Goal: Transaction & Acquisition: Purchase product/service

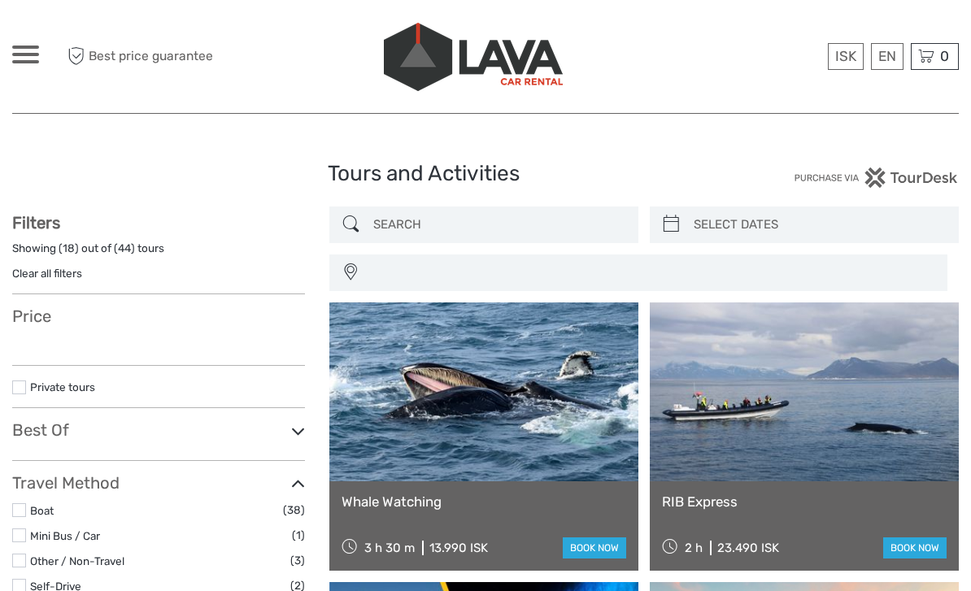
select select
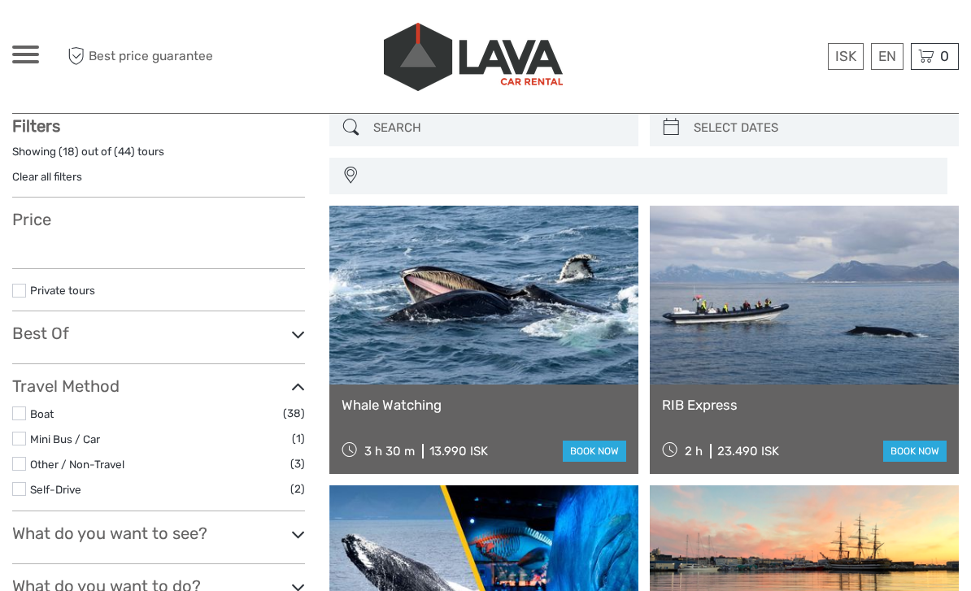
select select
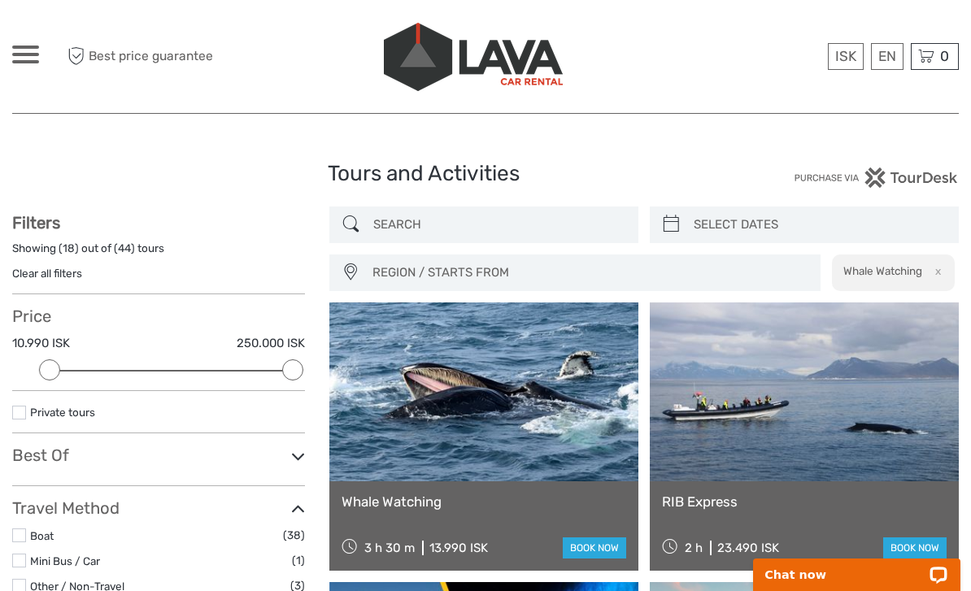
click at [370, 219] on input "search" at bounding box center [499, 225] width 264 height 28
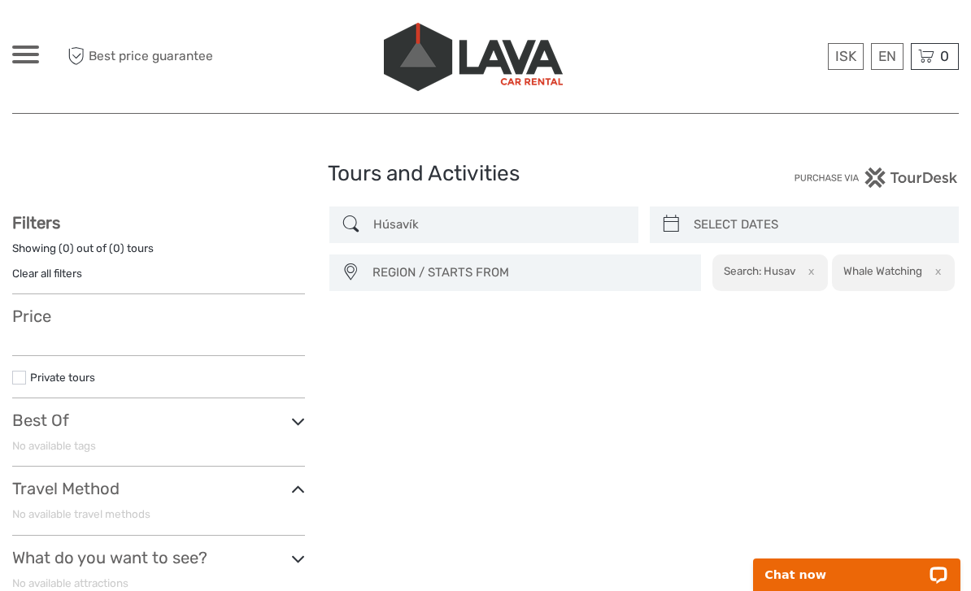
click at [381, 229] on input "Húsavík" at bounding box center [499, 225] width 264 height 28
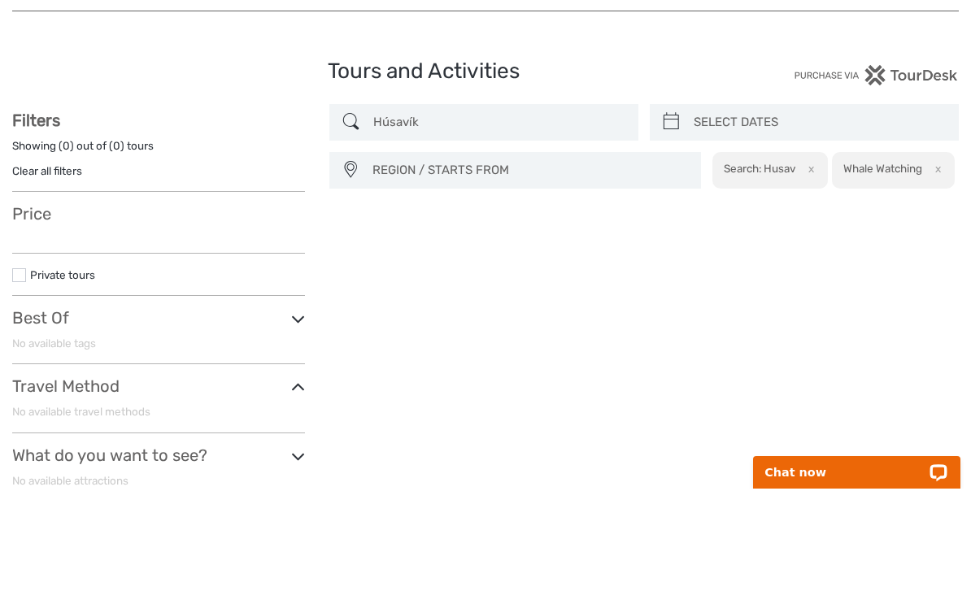
click at [412, 211] on input "Húsavík" at bounding box center [499, 225] width 264 height 28
click at [405, 211] on input "Húsavík" at bounding box center [499, 225] width 264 height 28
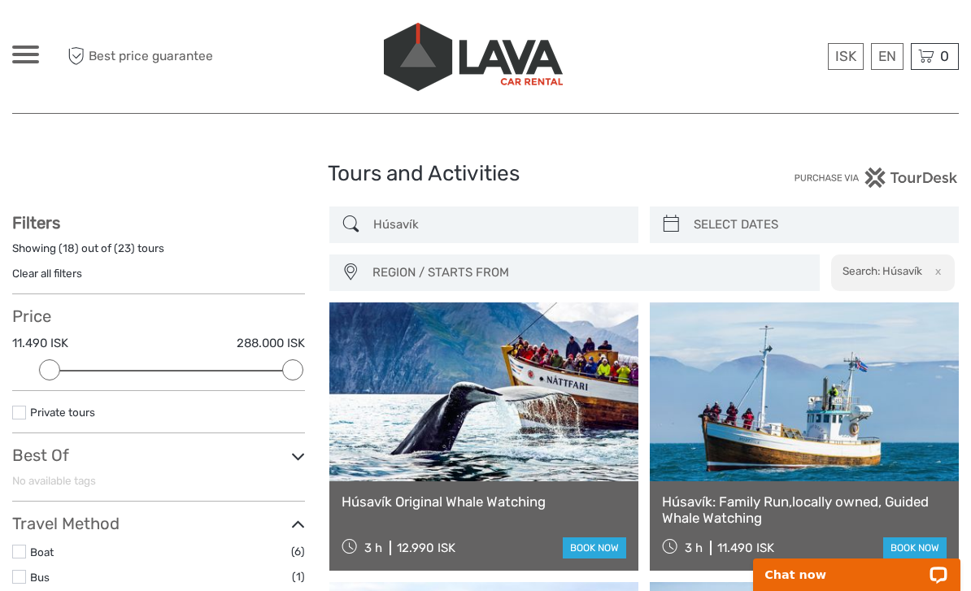
click at [432, 222] on input "Húsavík" at bounding box center [499, 225] width 264 height 28
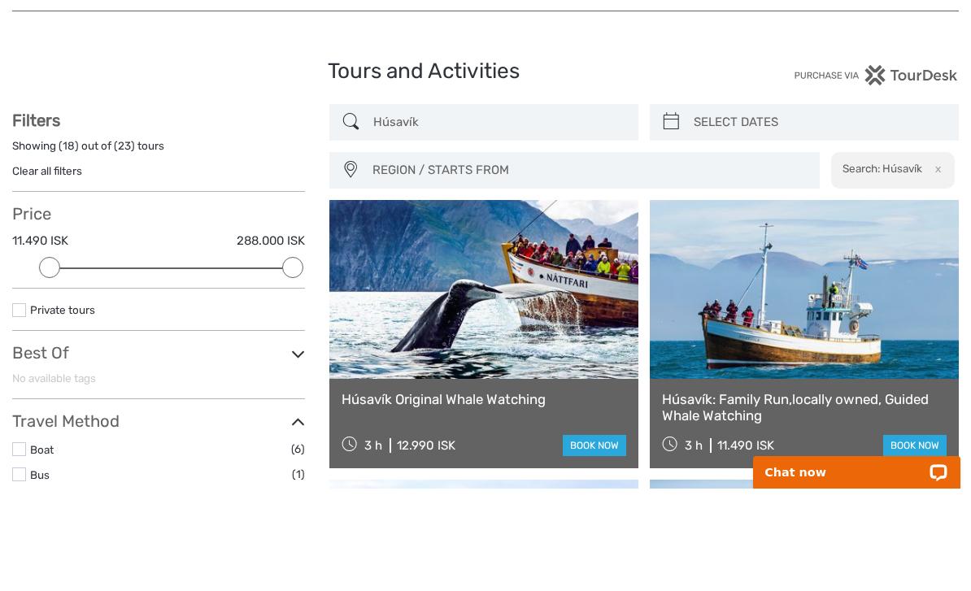
click at [435, 303] on link at bounding box center [483, 392] width 309 height 179
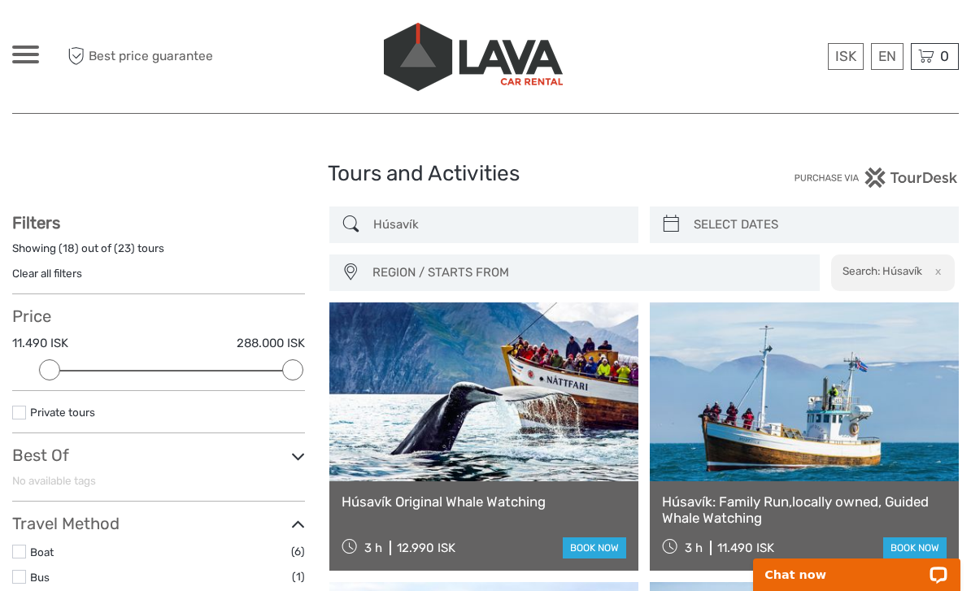
click at [413, 218] on input "Húsavík" at bounding box center [499, 225] width 264 height 28
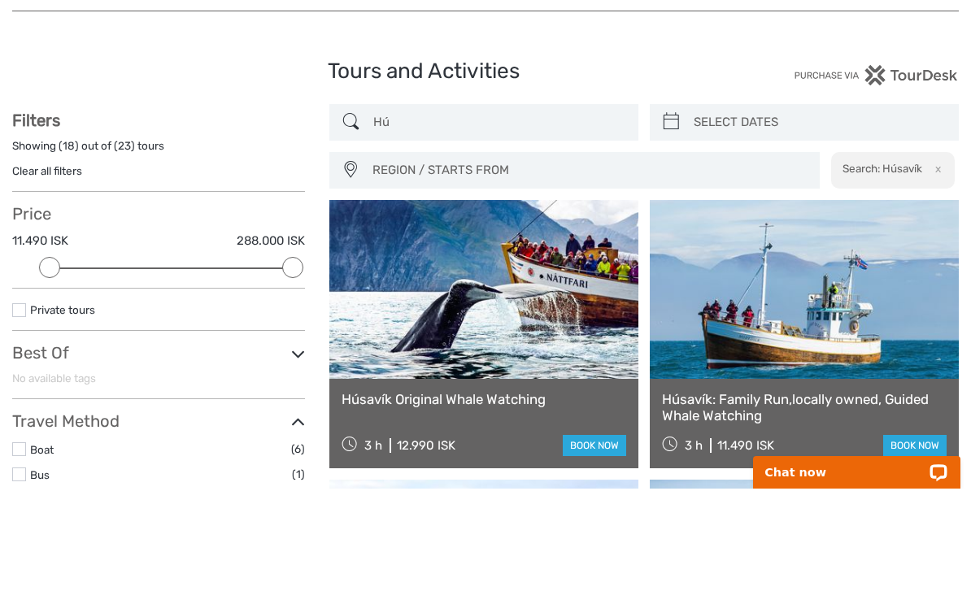
type input "H"
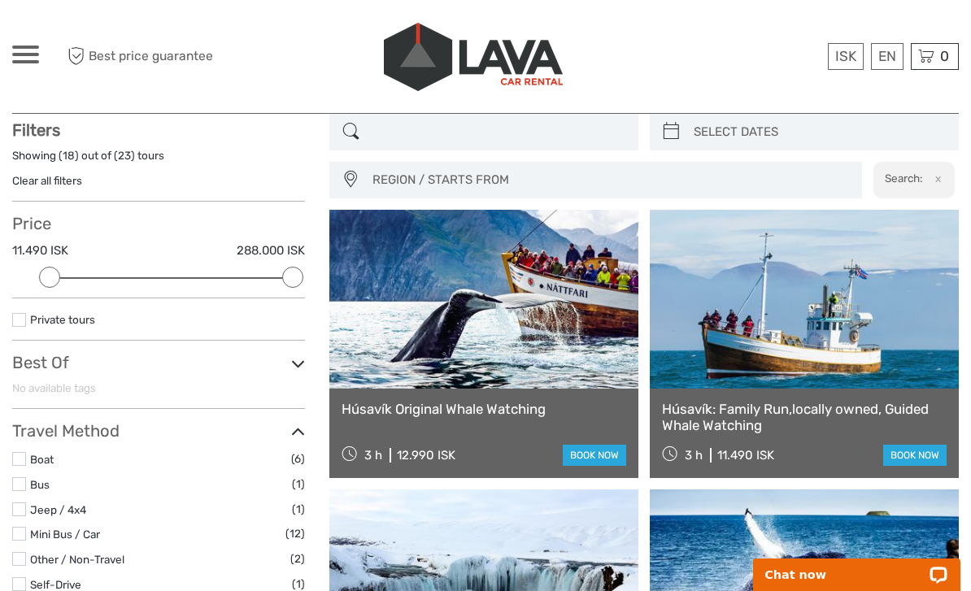
scroll to position [92, 0]
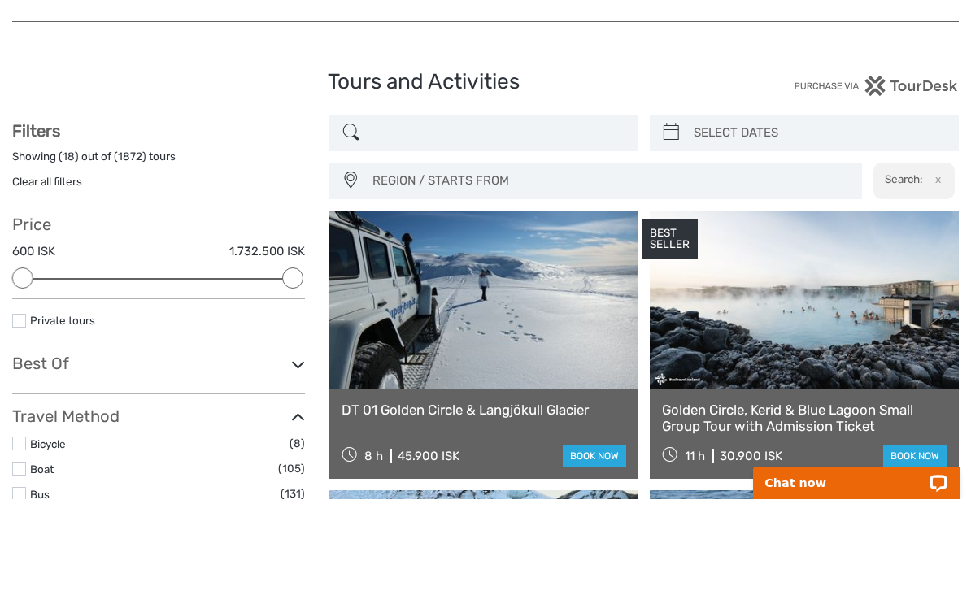
scroll to position [92, 0]
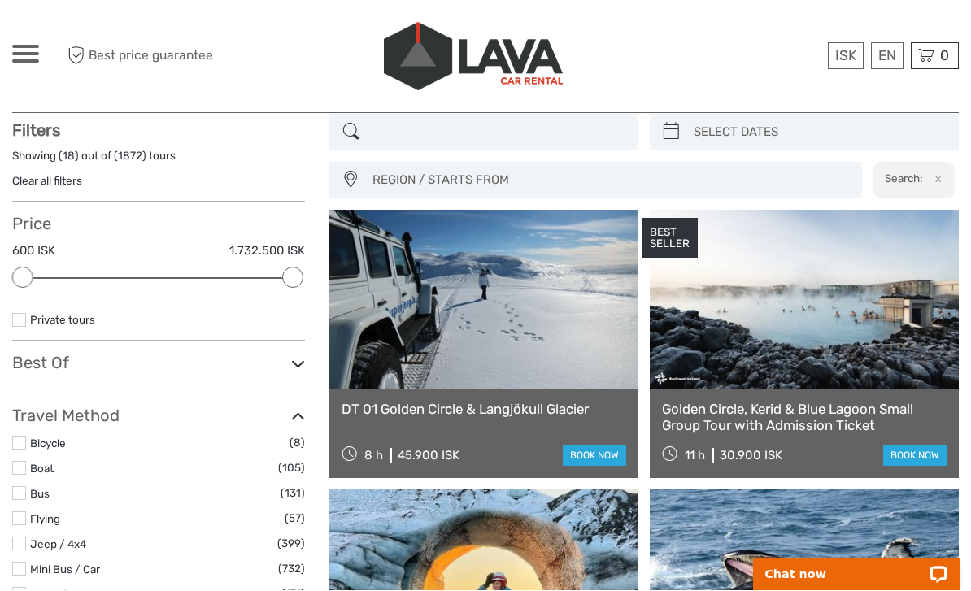
scroll to position [93, 0]
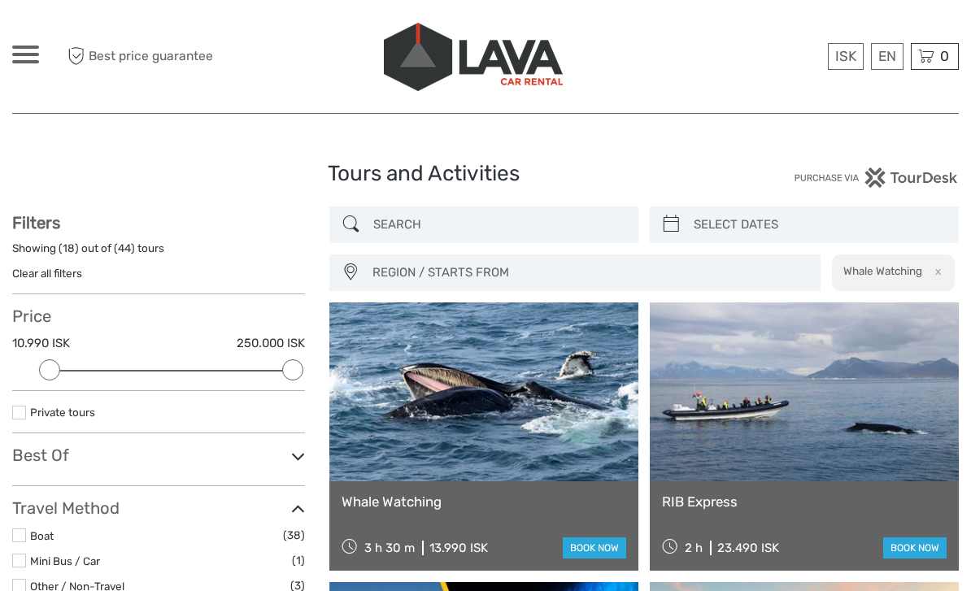
select select
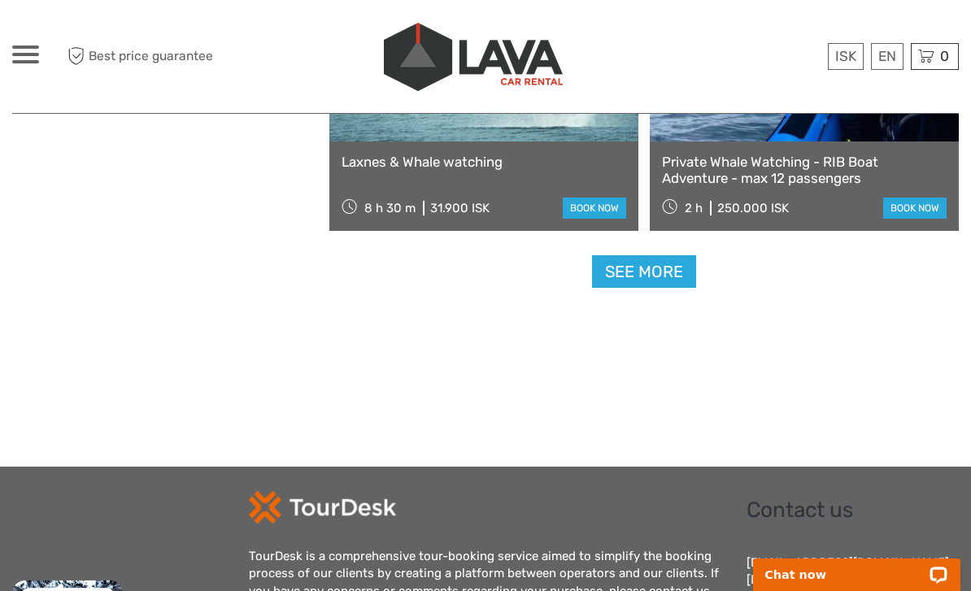
scroll to position [2496, 0]
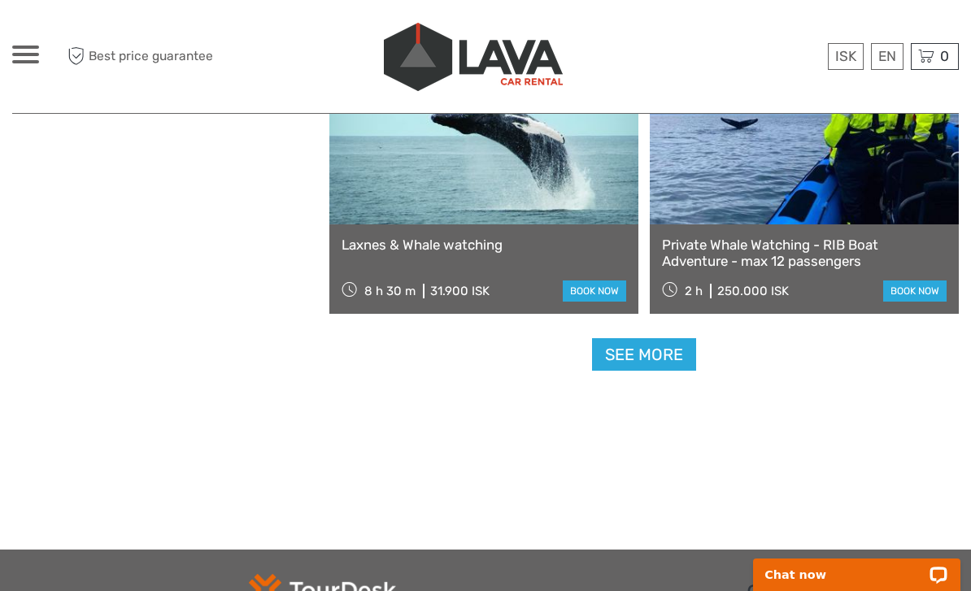
click at [666, 361] on link "See more" at bounding box center [644, 354] width 104 height 33
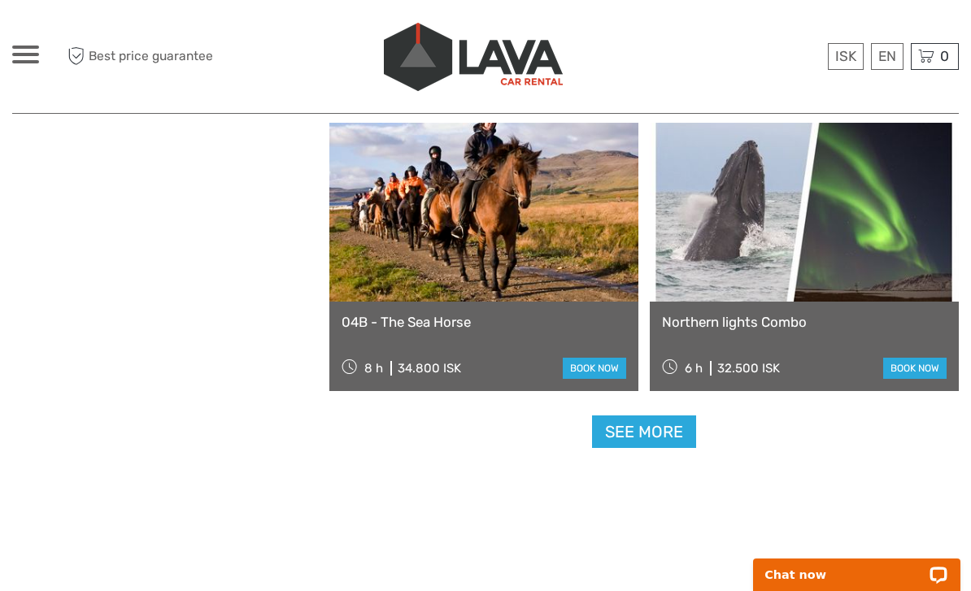
scroll to position [4955, 0]
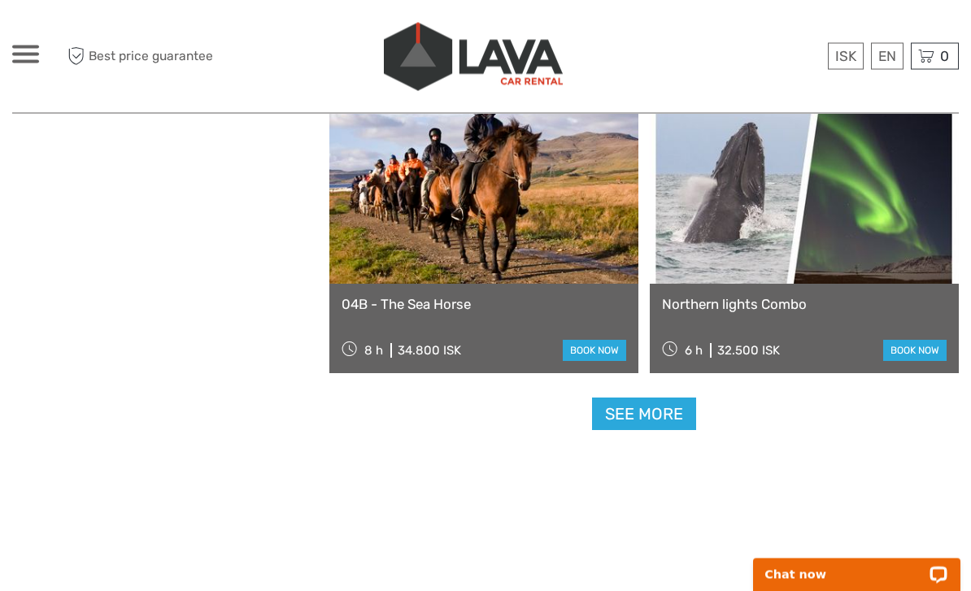
click at [656, 417] on link "See more" at bounding box center [644, 415] width 104 height 33
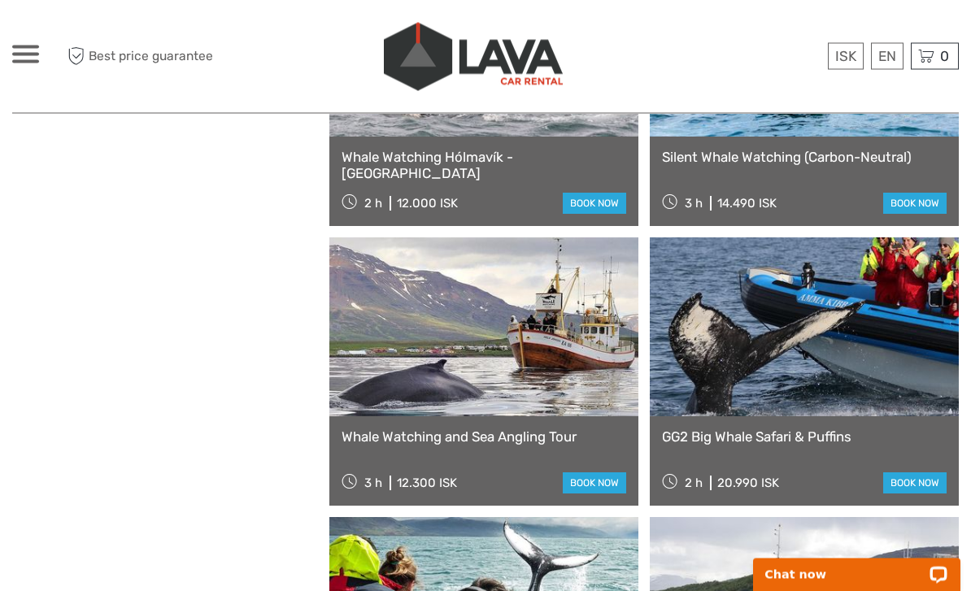
scroll to position [5383, 0]
click at [931, 477] on link "book now" at bounding box center [915, 483] width 63 height 21
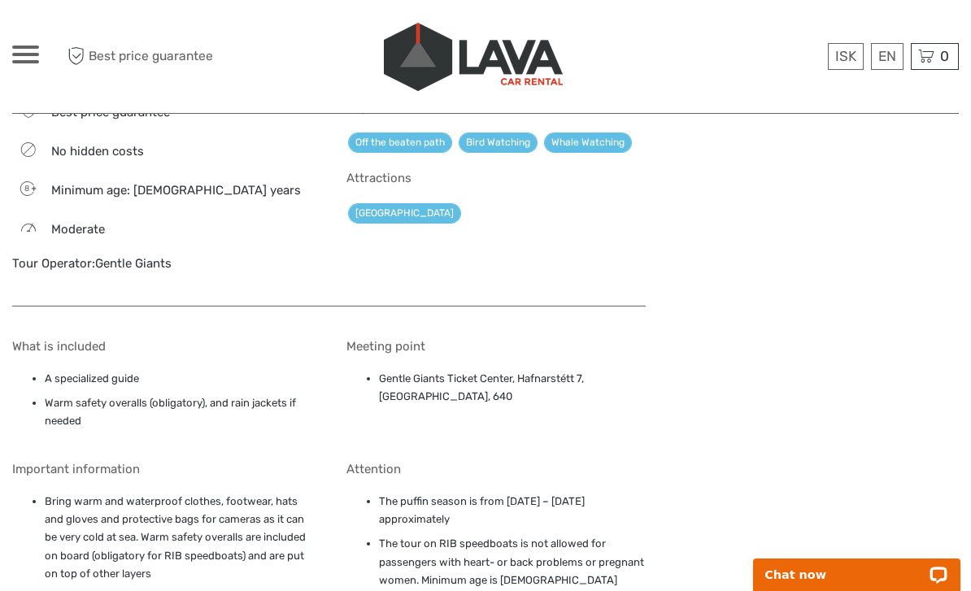
scroll to position [1260, 0]
click at [194, 216] on div "Moderate" at bounding box center [162, 227] width 300 height 23
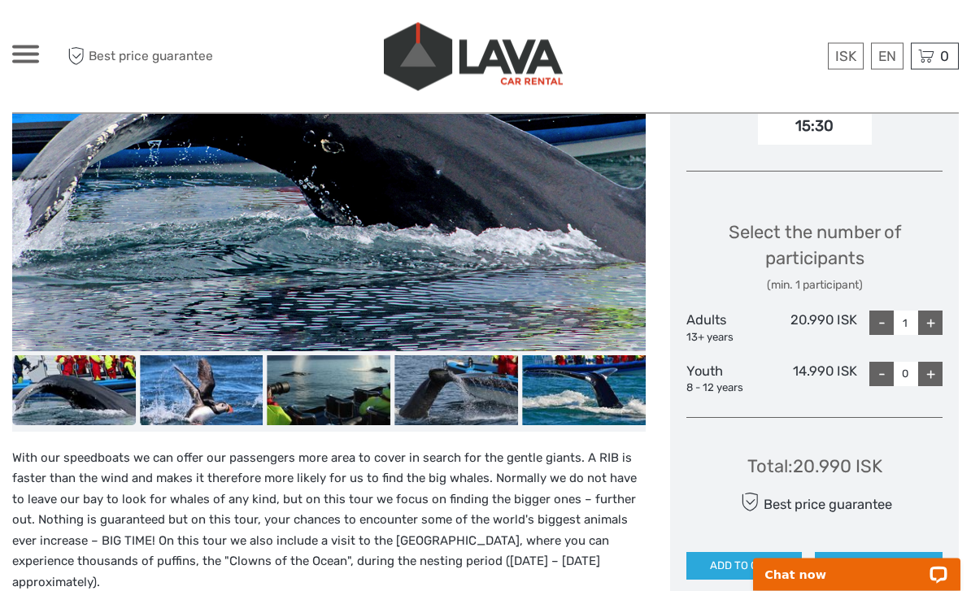
scroll to position [593, 0]
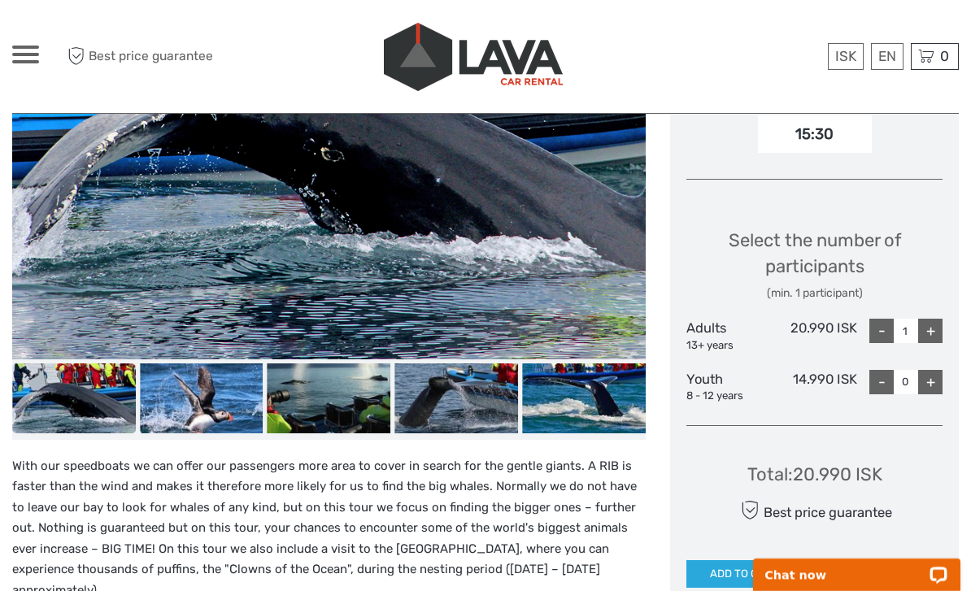
click at [918, 332] on input "1" at bounding box center [906, 331] width 24 height 24
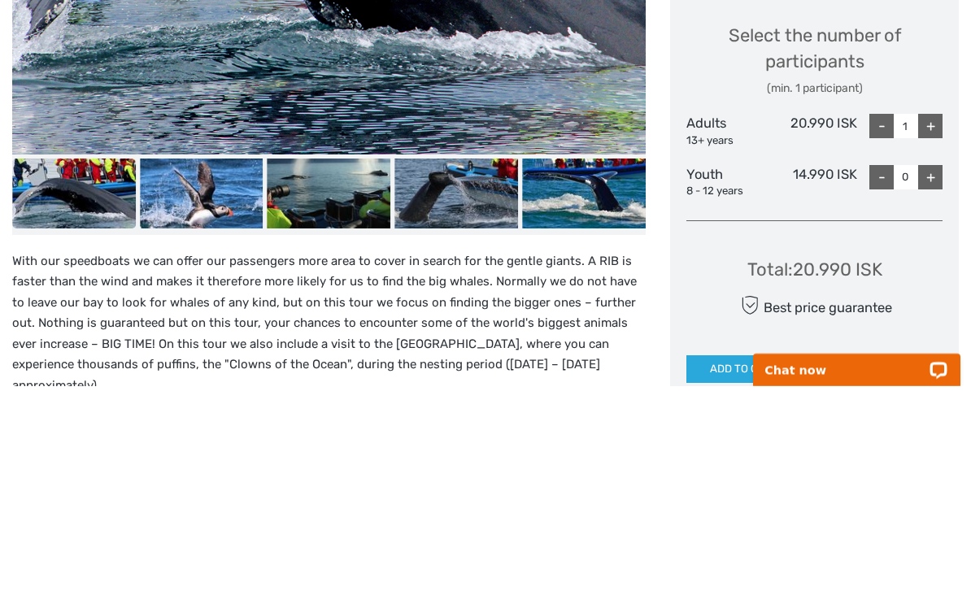
click at [932, 319] on div "+" at bounding box center [931, 331] width 24 height 24
type input "2"
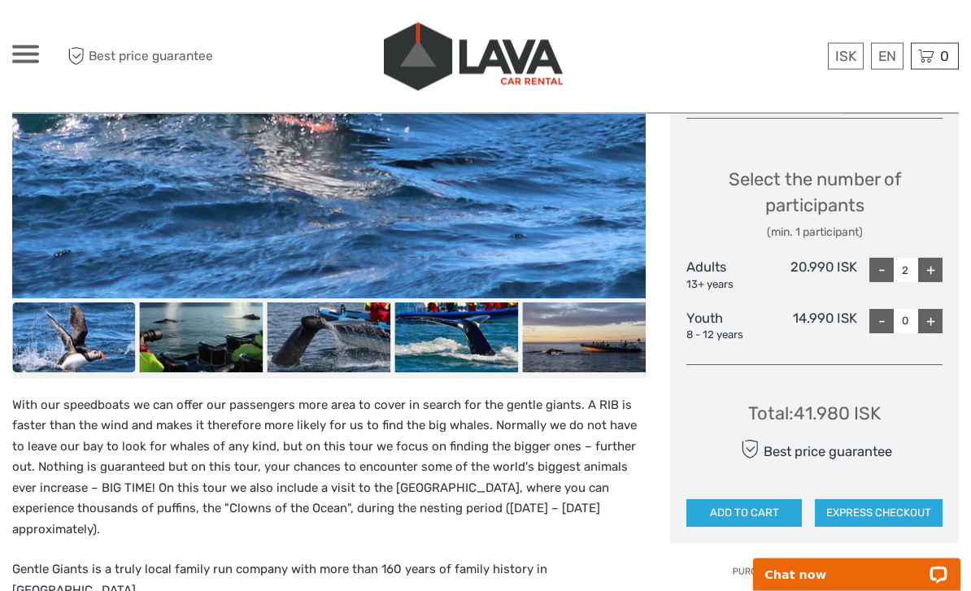
click at [770, 503] on button "ADD TO CART" at bounding box center [745, 514] width 116 height 28
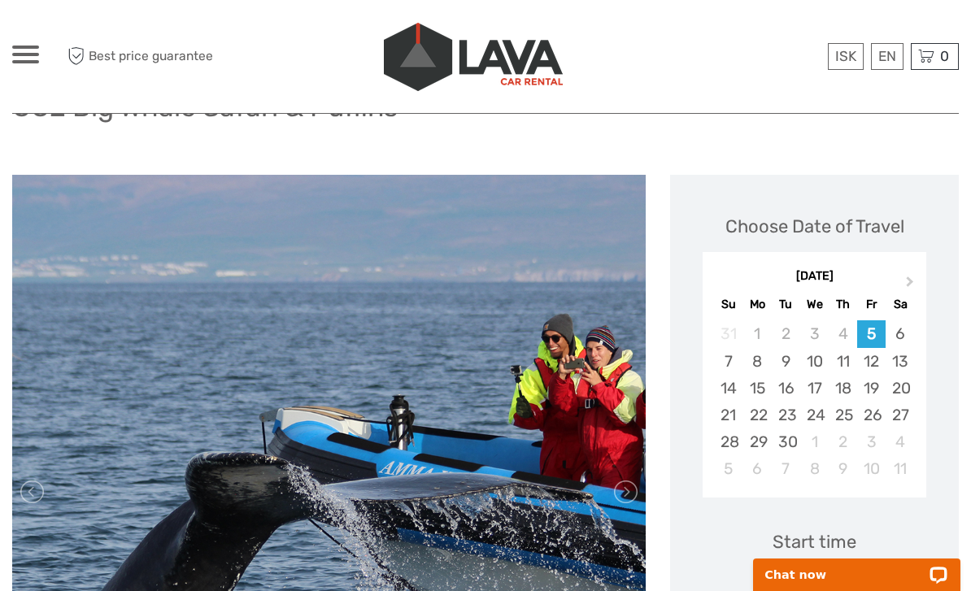
scroll to position [142, 0]
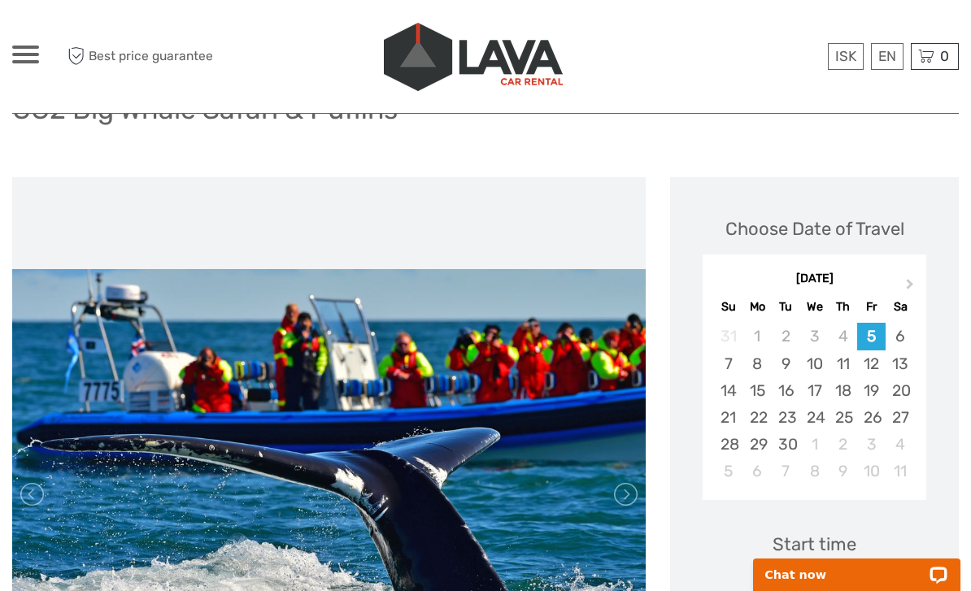
click at [864, 387] on div "19" at bounding box center [872, 390] width 28 height 27
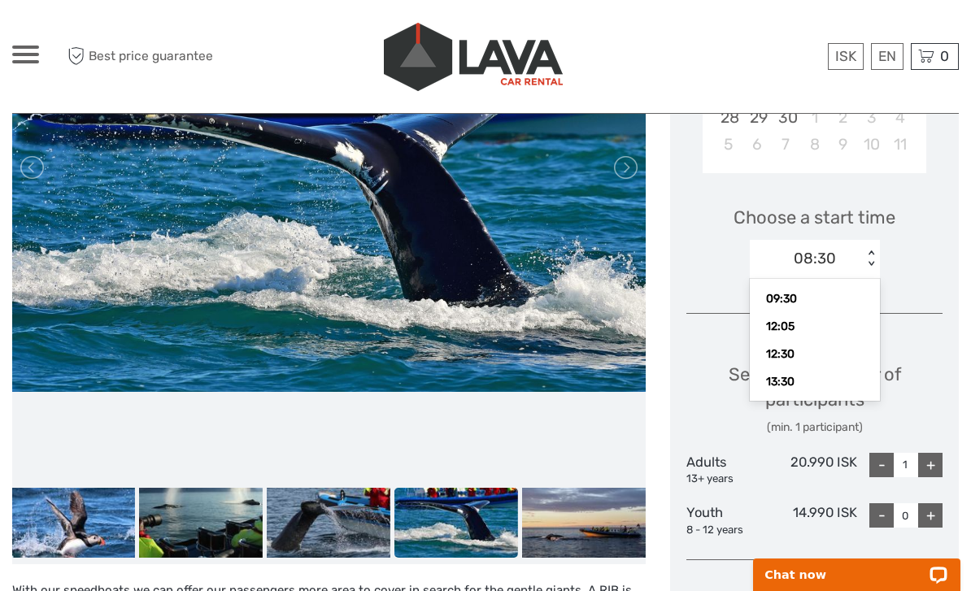
scroll to position [66, 0]
click at [818, 316] on div "12:05" at bounding box center [815, 326] width 114 height 28
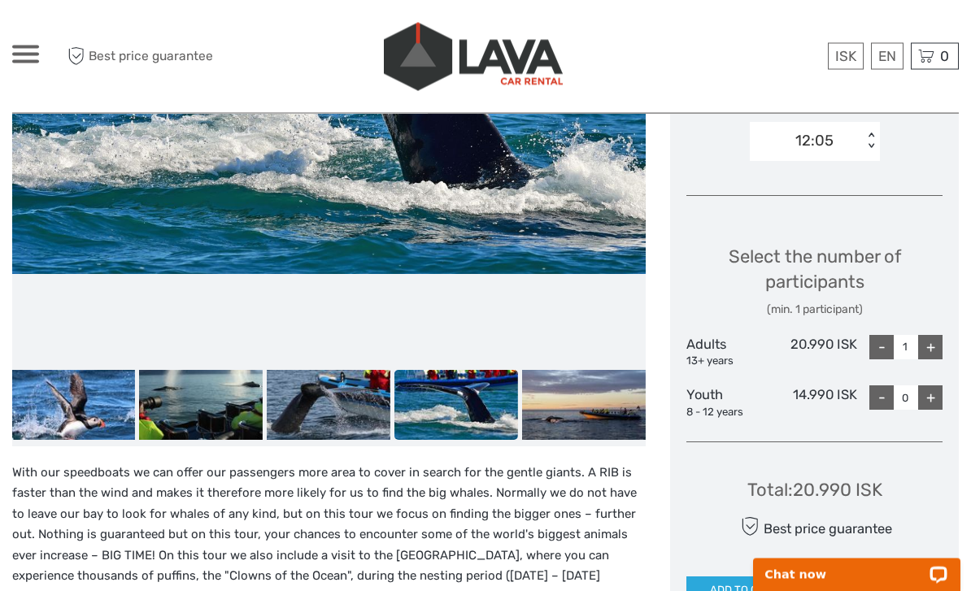
scroll to position [584, 0]
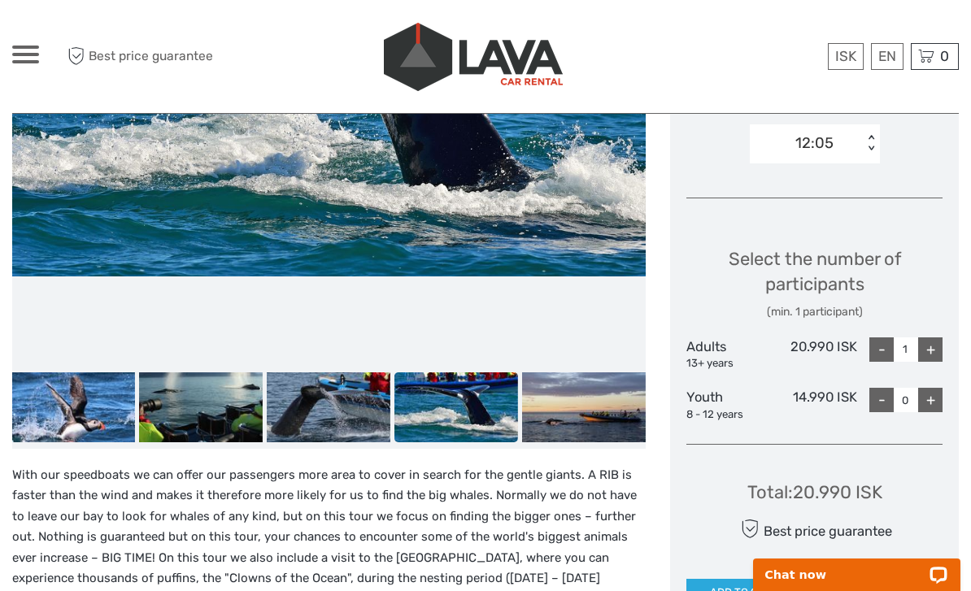
click at [926, 351] on div "+" at bounding box center [931, 350] width 24 height 24
type input "2"
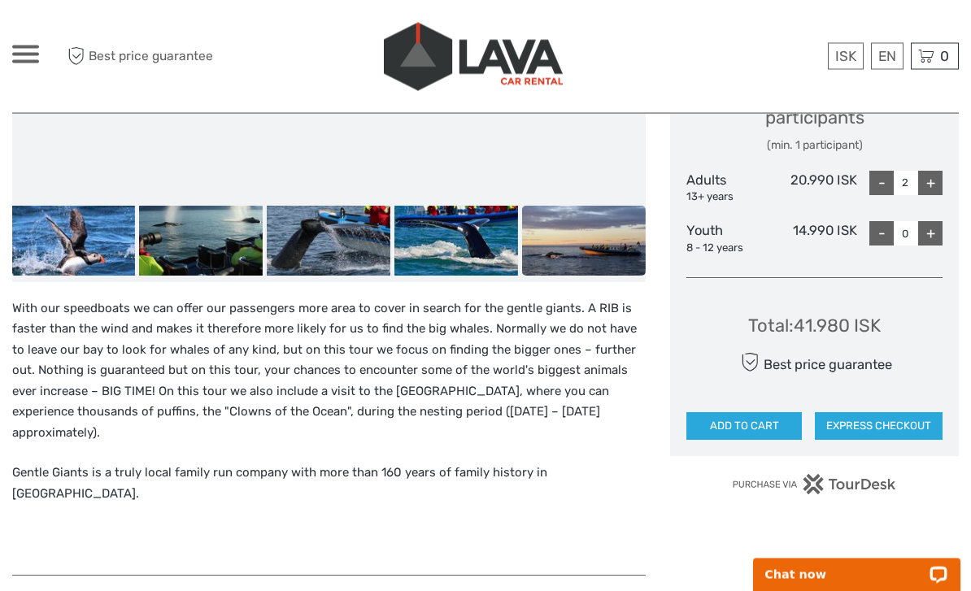
scroll to position [751, 0]
click at [767, 419] on button "ADD TO CART" at bounding box center [745, 426] width 116 height 28
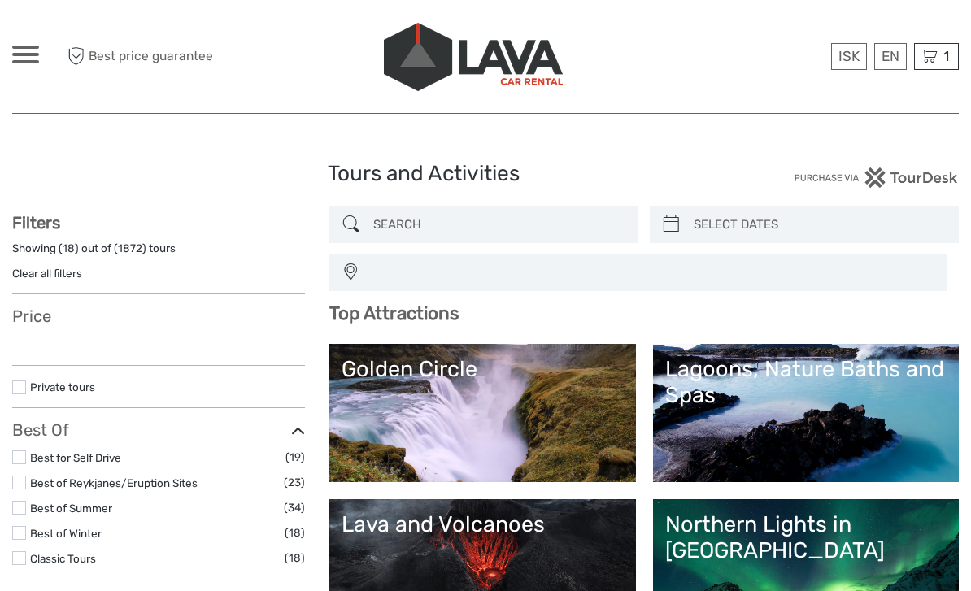
select select
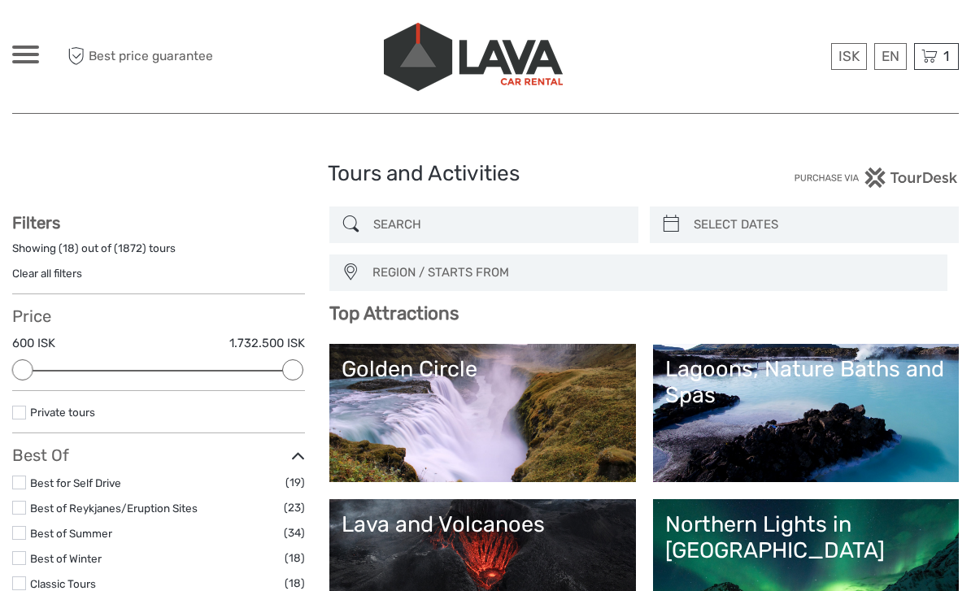
click at [932, 67] on div "1 Items GG2 Big Whale Safari & Puffins 2x Adults Friday, 05 September 2025 - 03…" at bounding box center [936, 56] width 45 height 27
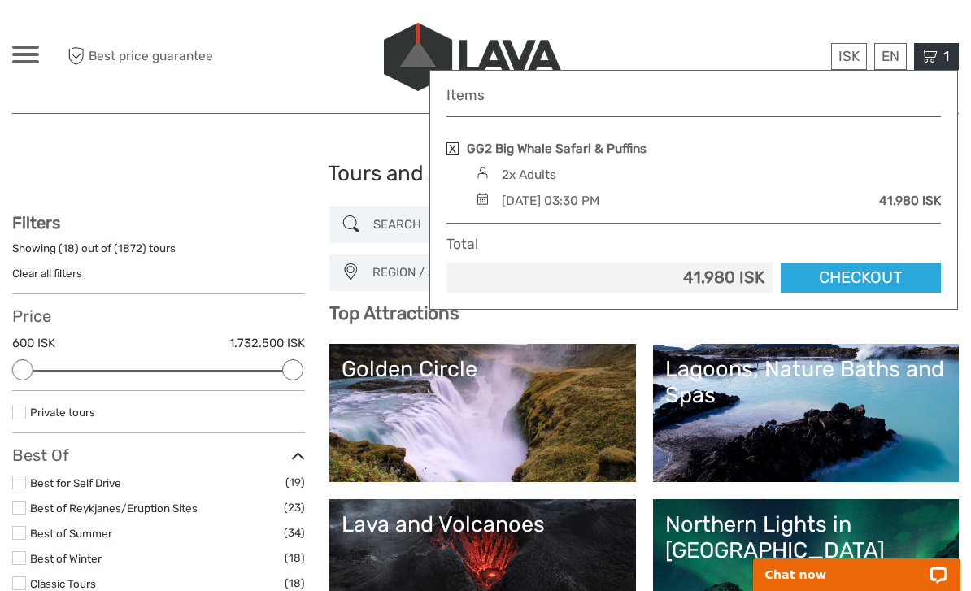
click at [453, 154] on link at bounding box center [453, 148] width 12 height 13
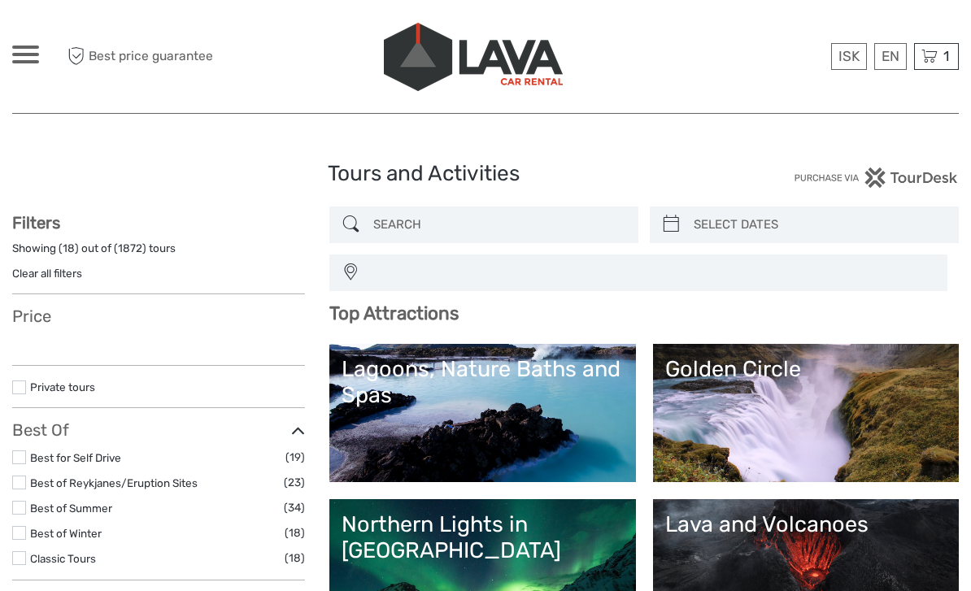
select select
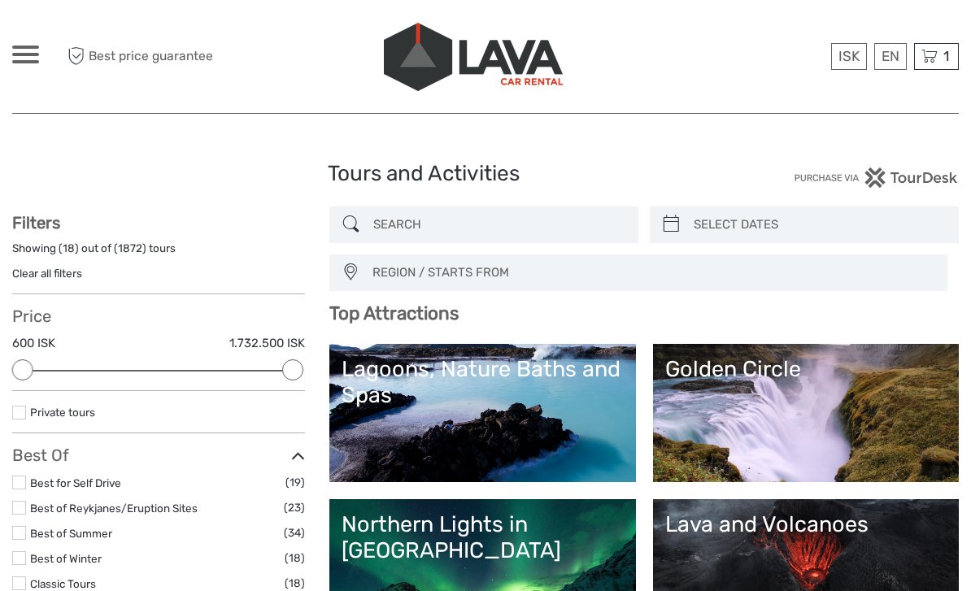
click at [945, 53] on span "1" at bounding box center [946, 56] width 11 height 16
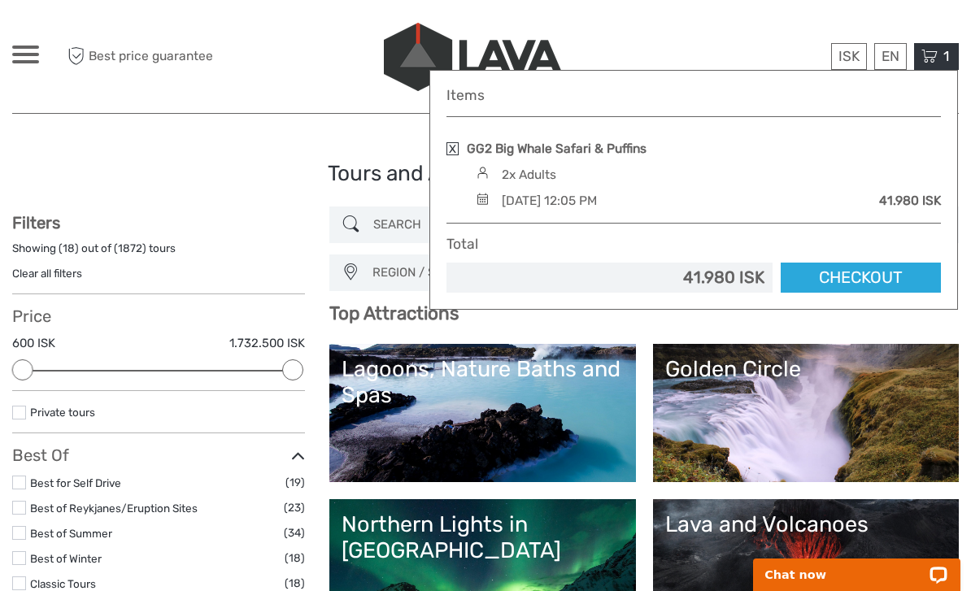
click at [890, 283] on link "Checkout" at bounding box center [861, 278] width 160 height 30
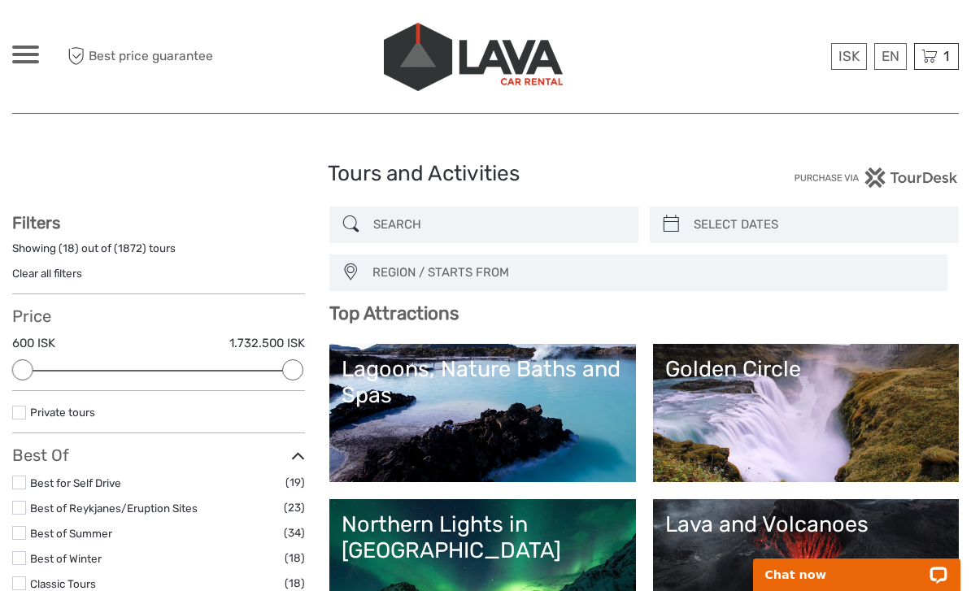
click at [941, 55] on span "1" at bounding box center [946, 56] width 11 height 16
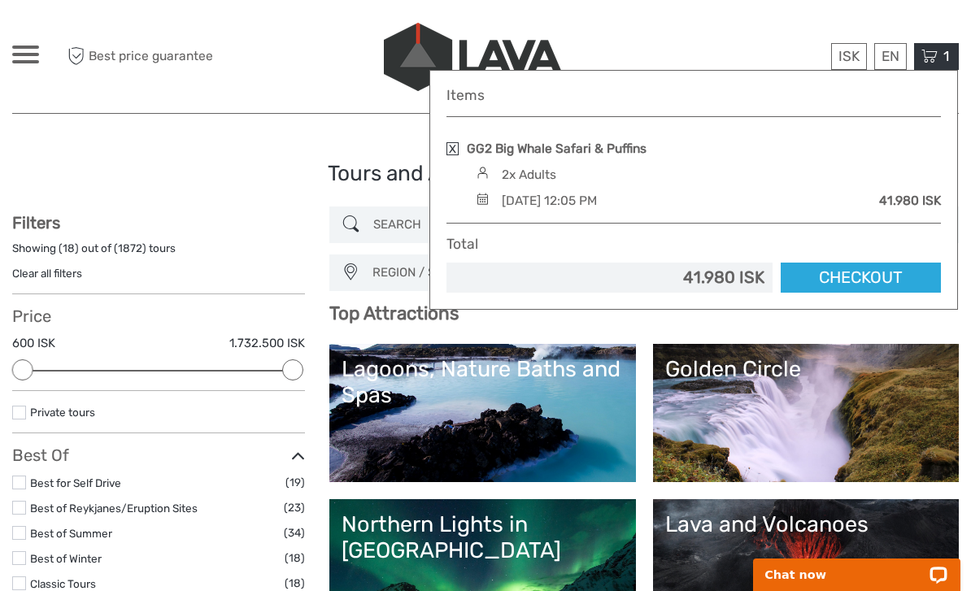
click at [648, 116] on hr at bounding box center [694, 116] width 495 height 1
click at [622, 168] on div "2x Adults" at bounding box center [706, 175] width 469 height 18
click at [621, 155] on link "GG2 Big Whale Safari & Puffins" at bounding box center [557, 149] width 180 height 18
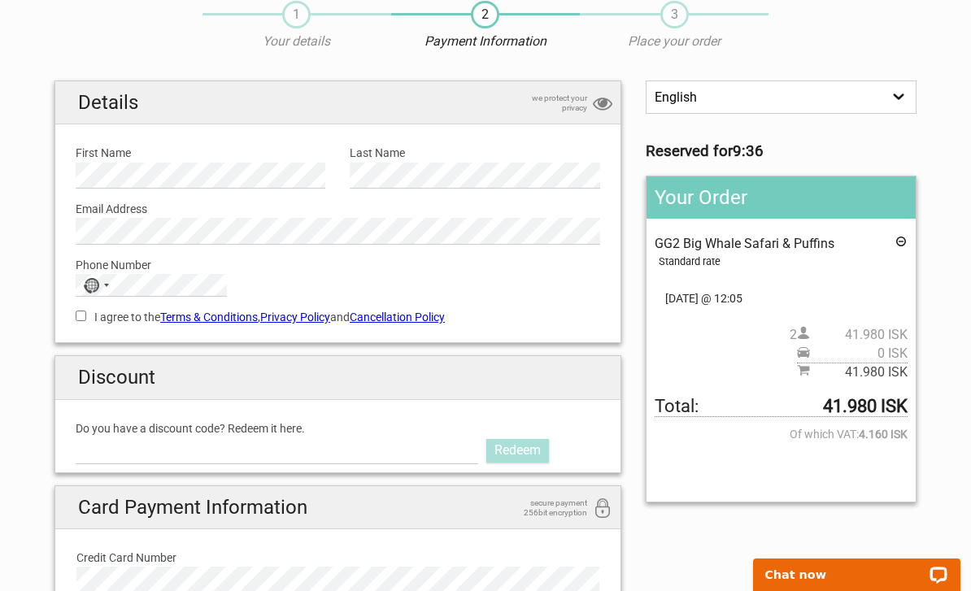
scroll to position [37, 0]
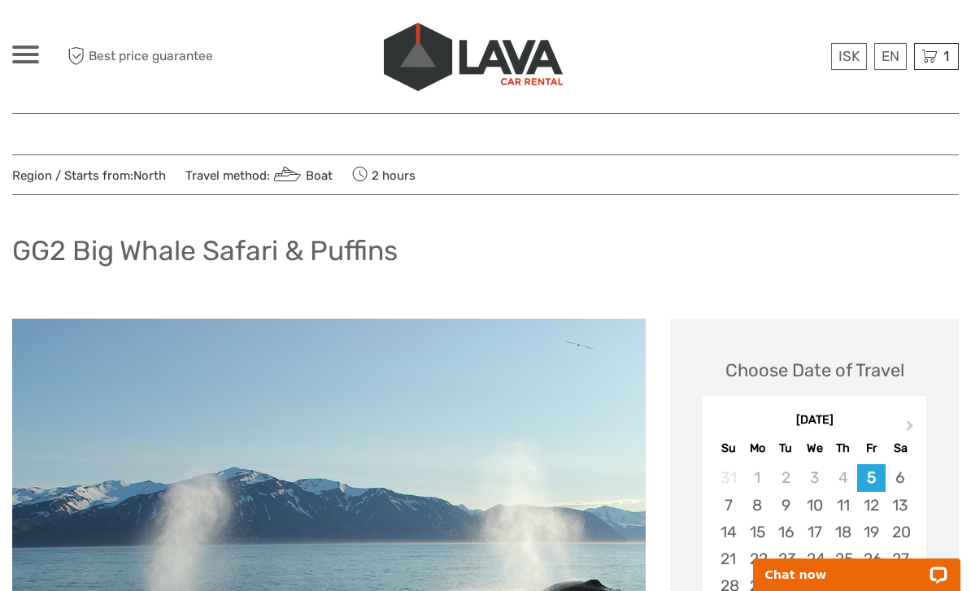
click at [924, 53] on icon at bounding box center [930, 56] width 16 height 20
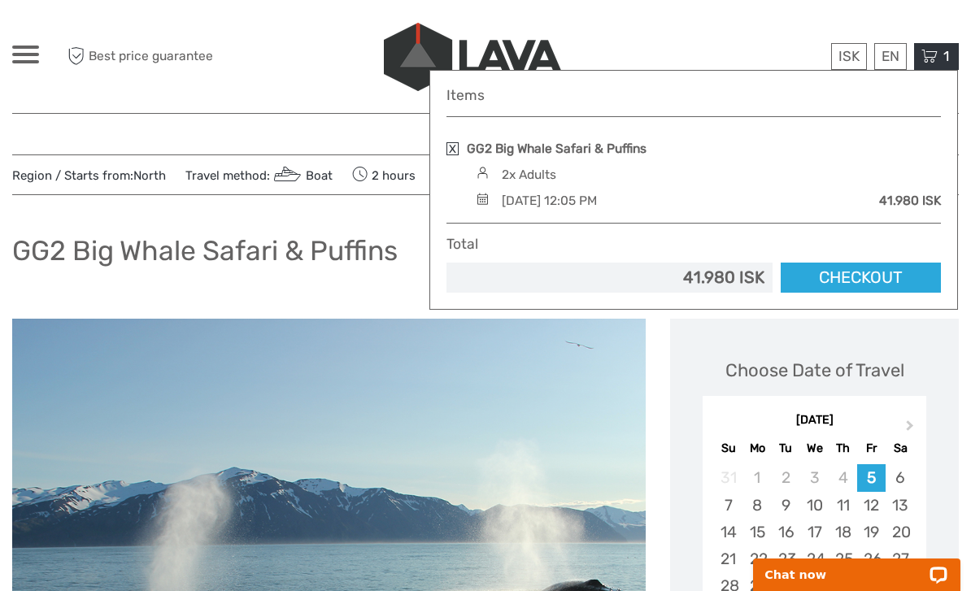
click at [896, 273] on link "Checkout" at bounding box center [861, 278] width 160 height 30
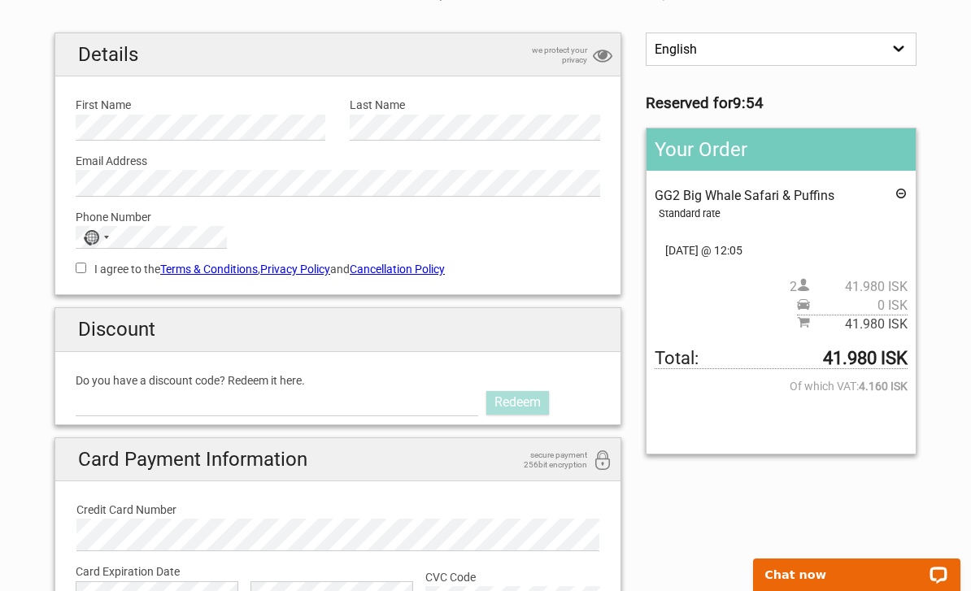
scroll to position [65, 0]
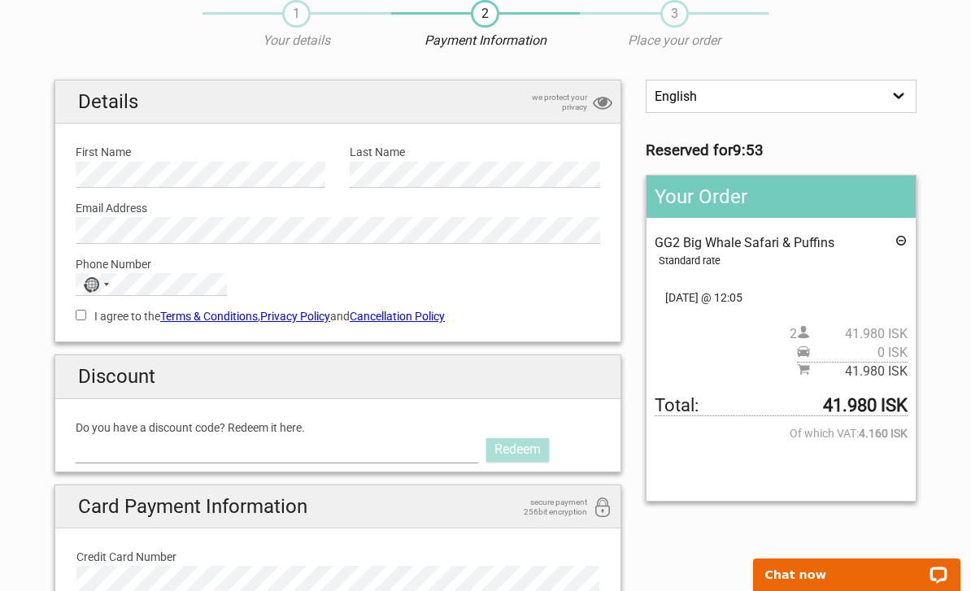
click at [380, 445] on input "Do you have a discount code? Redeem it here." at bounding box center [277, 450] width 403 height 26
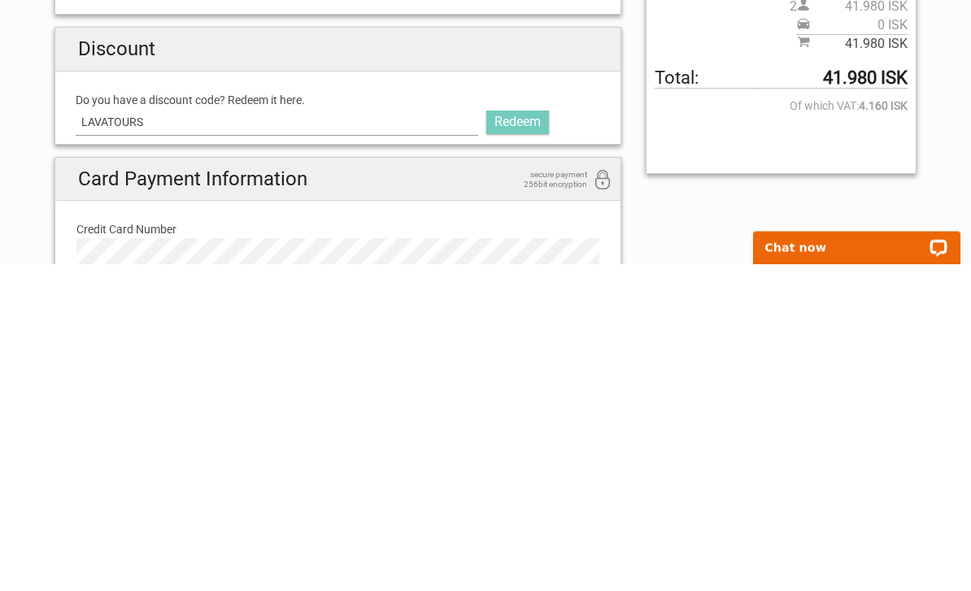
type input "LAVATOURS"
click at [527, 439] on link "Redeem" at bounding box center [518, 450] width 63 height 23
